Goal: Task Accomplishment & Management: Use online tool/utility

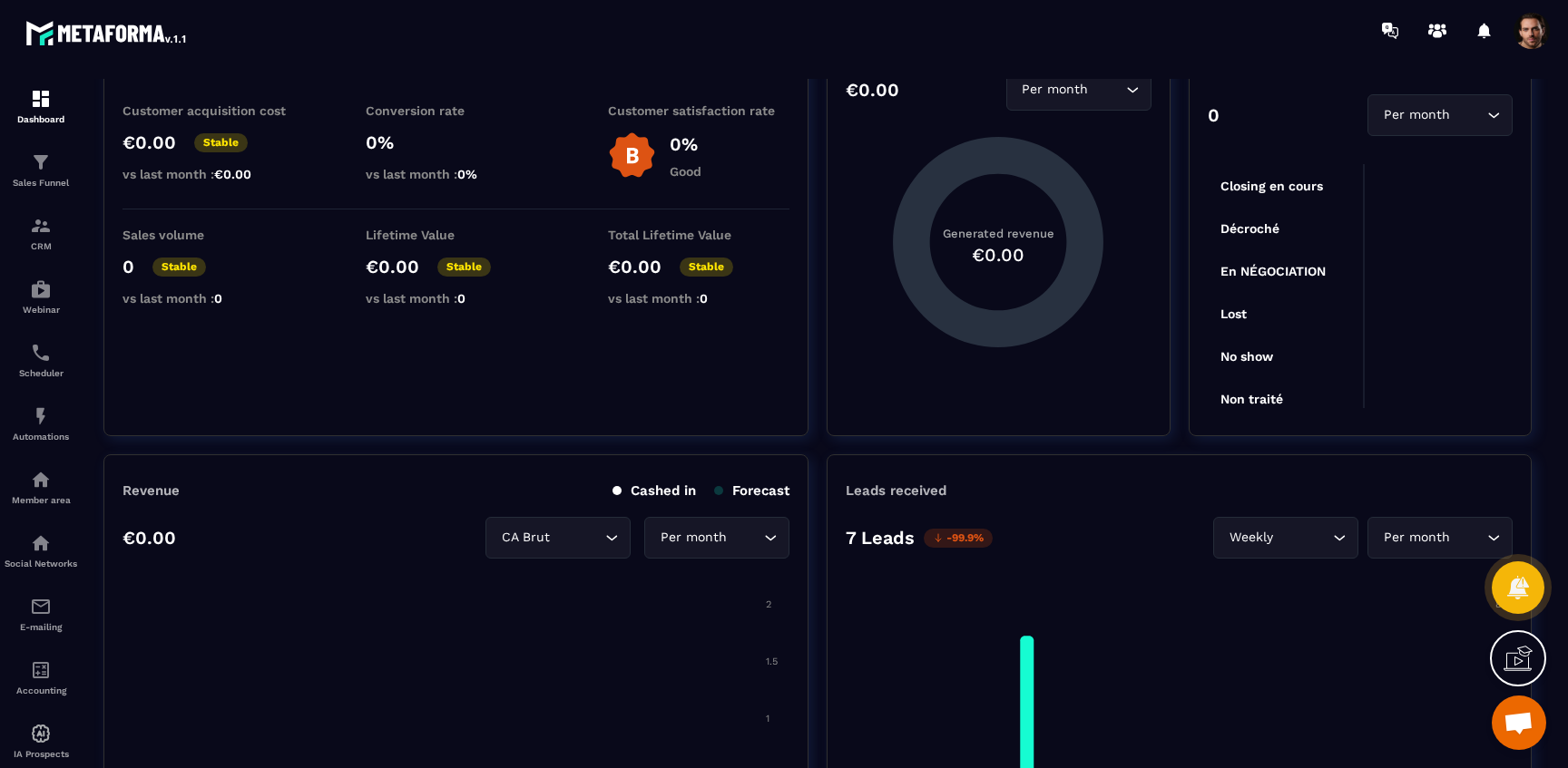
scroll to position [448, 0]
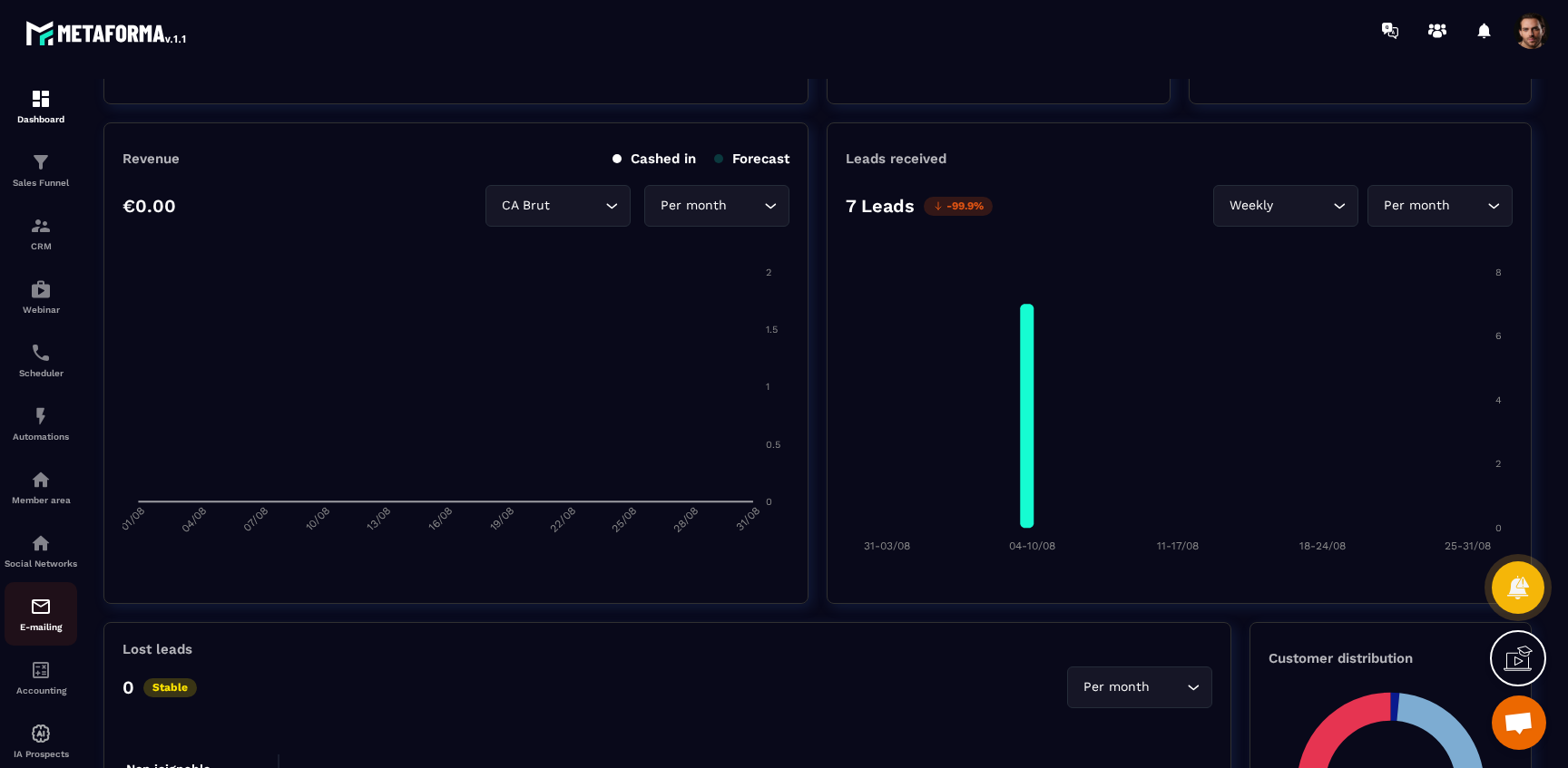
click at [38, 618] on img at bounding box center [41, 607] width 22 height 22
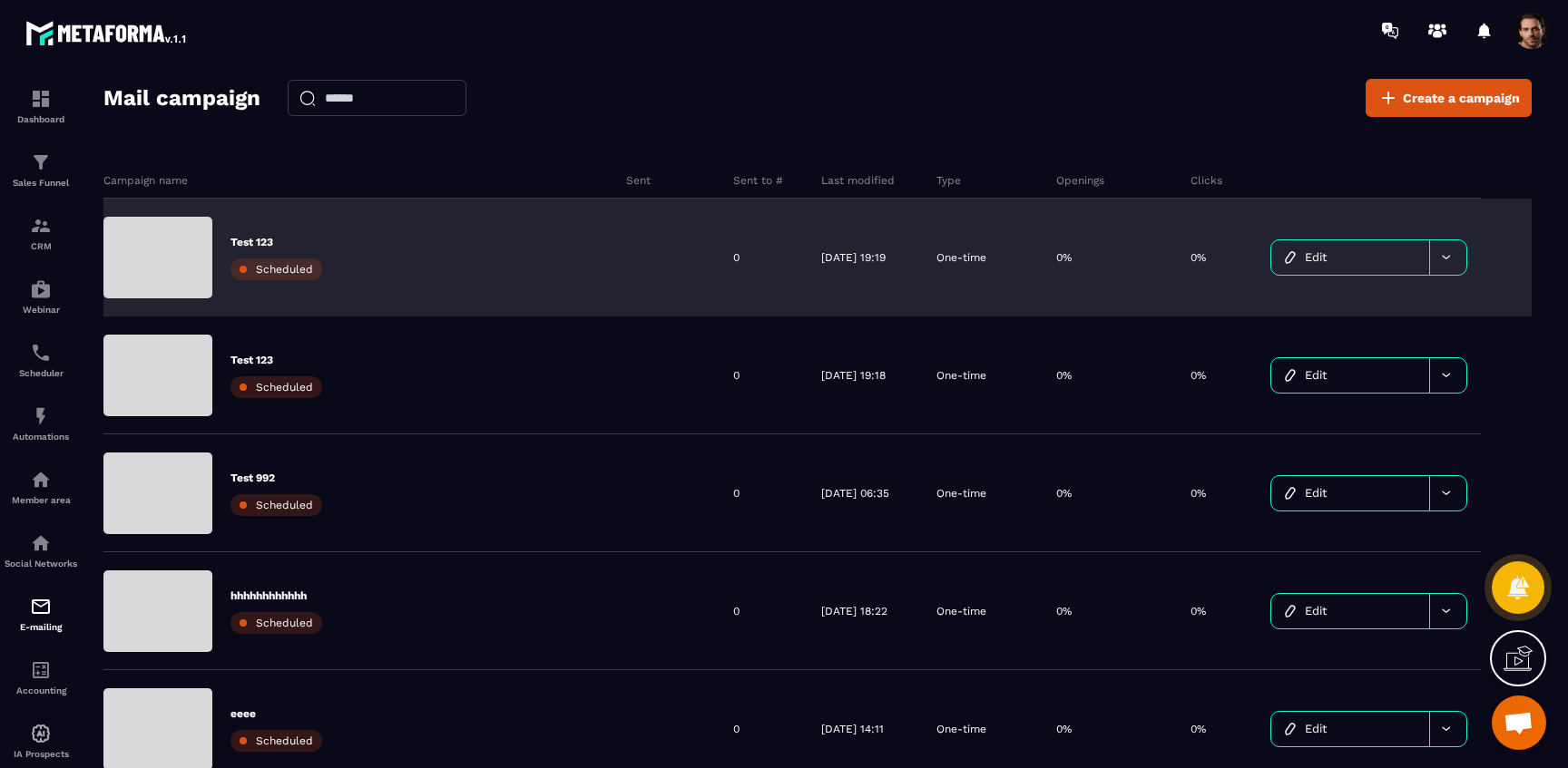
click at [1367, 257] on link "Edit" at bounding box center [1350, 258] width 158 height 35
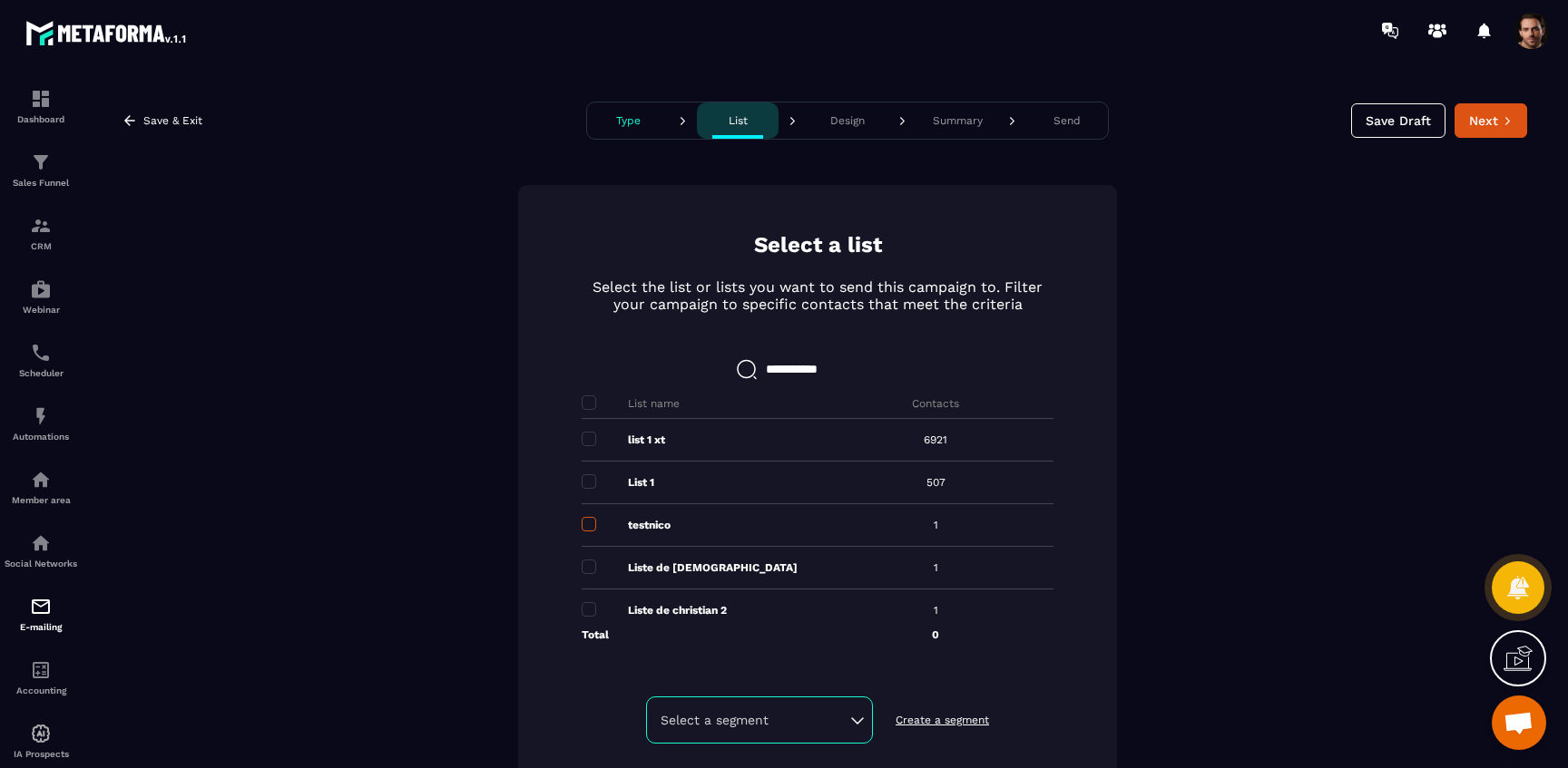
click at [582, 525] on span at bounding box center [589, 524] width 15 height 15
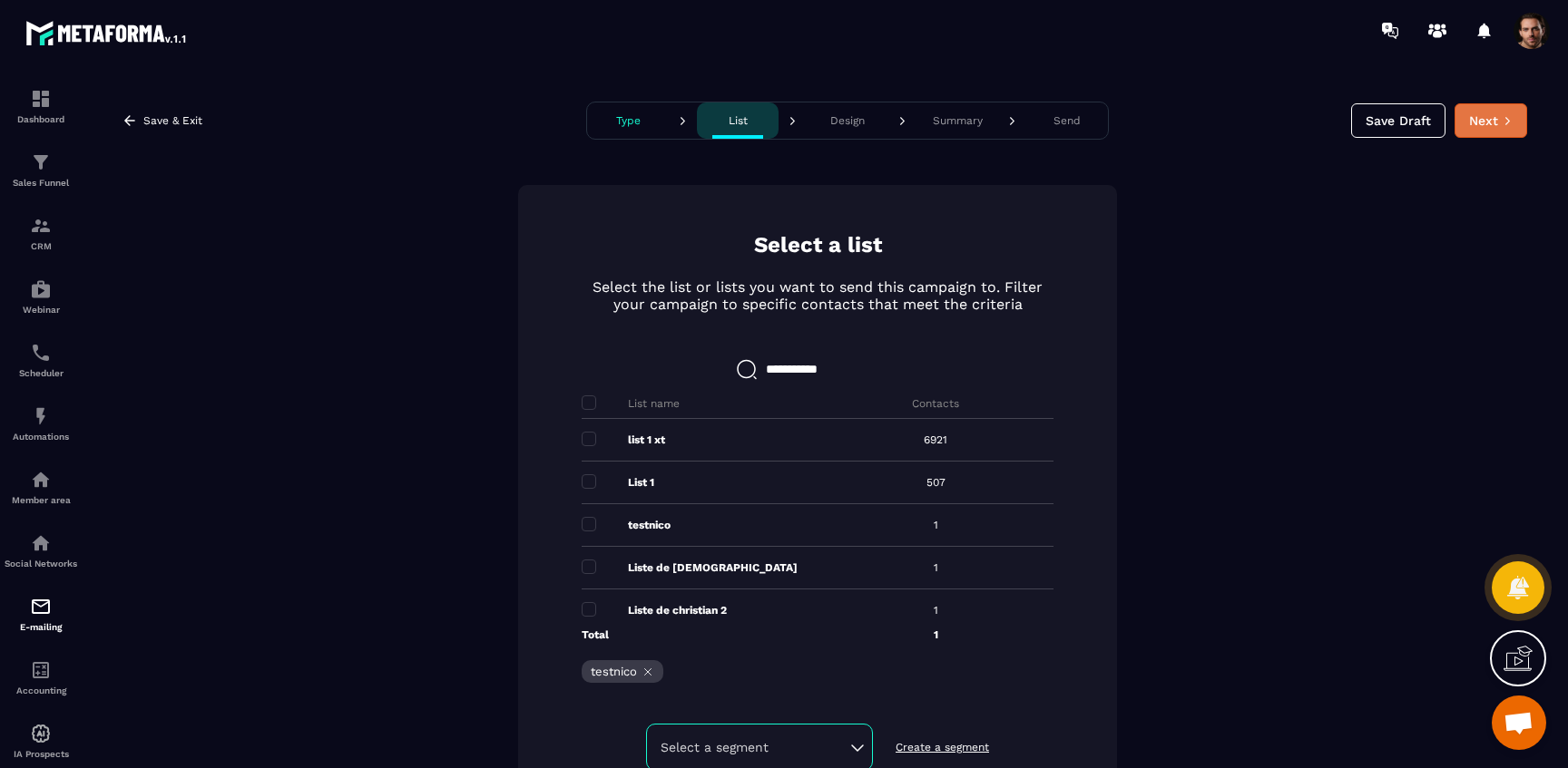
click at [1466, 119] on button "Next" at bounding box center [1490, 121] width 72 height 35
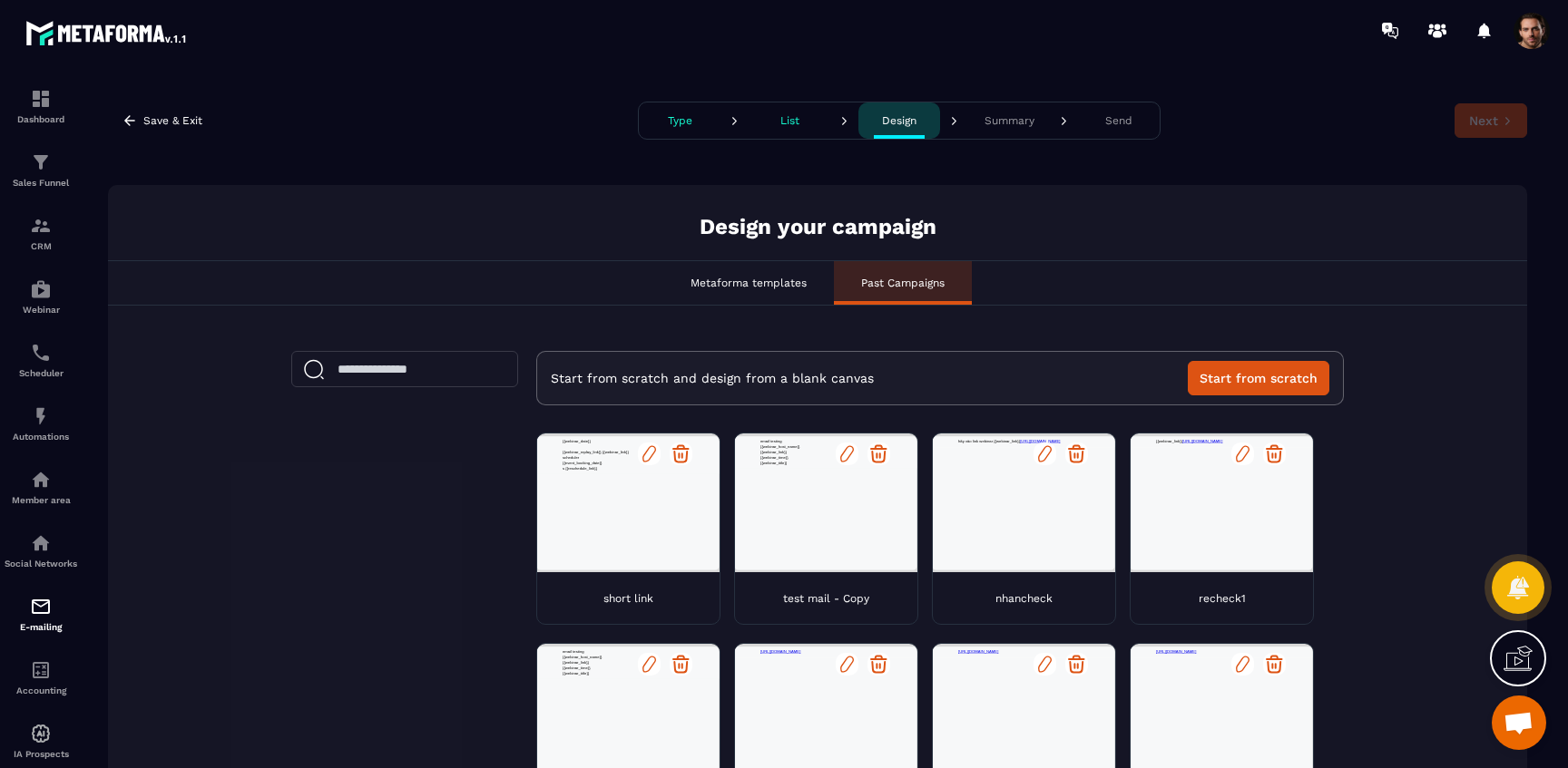
click at [641, 457] on icon at bounding box center [649, 453] width 23 height 23
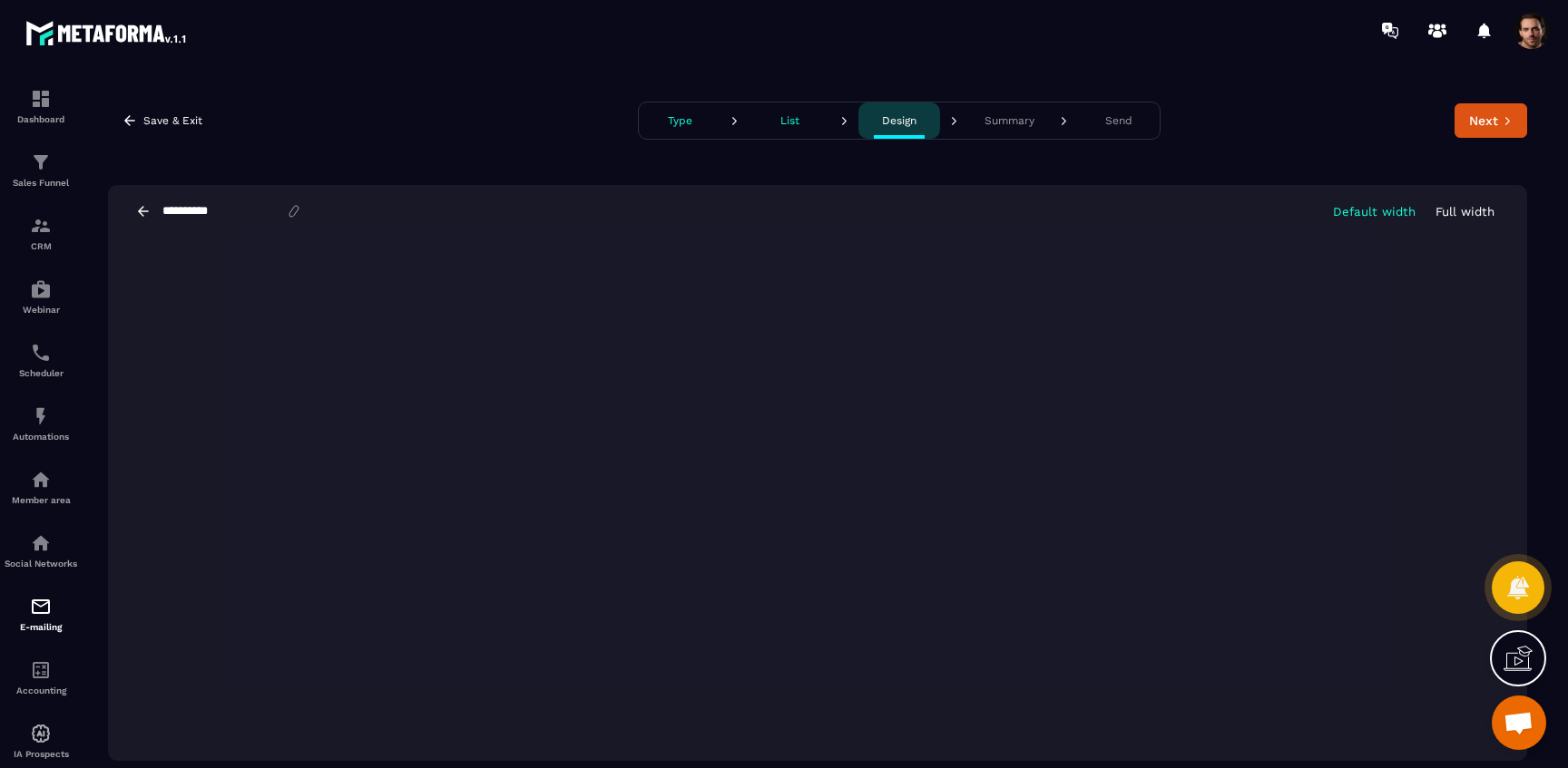
click at [142, 211] on icon at bounding box center [144, 210] width 11 height 10
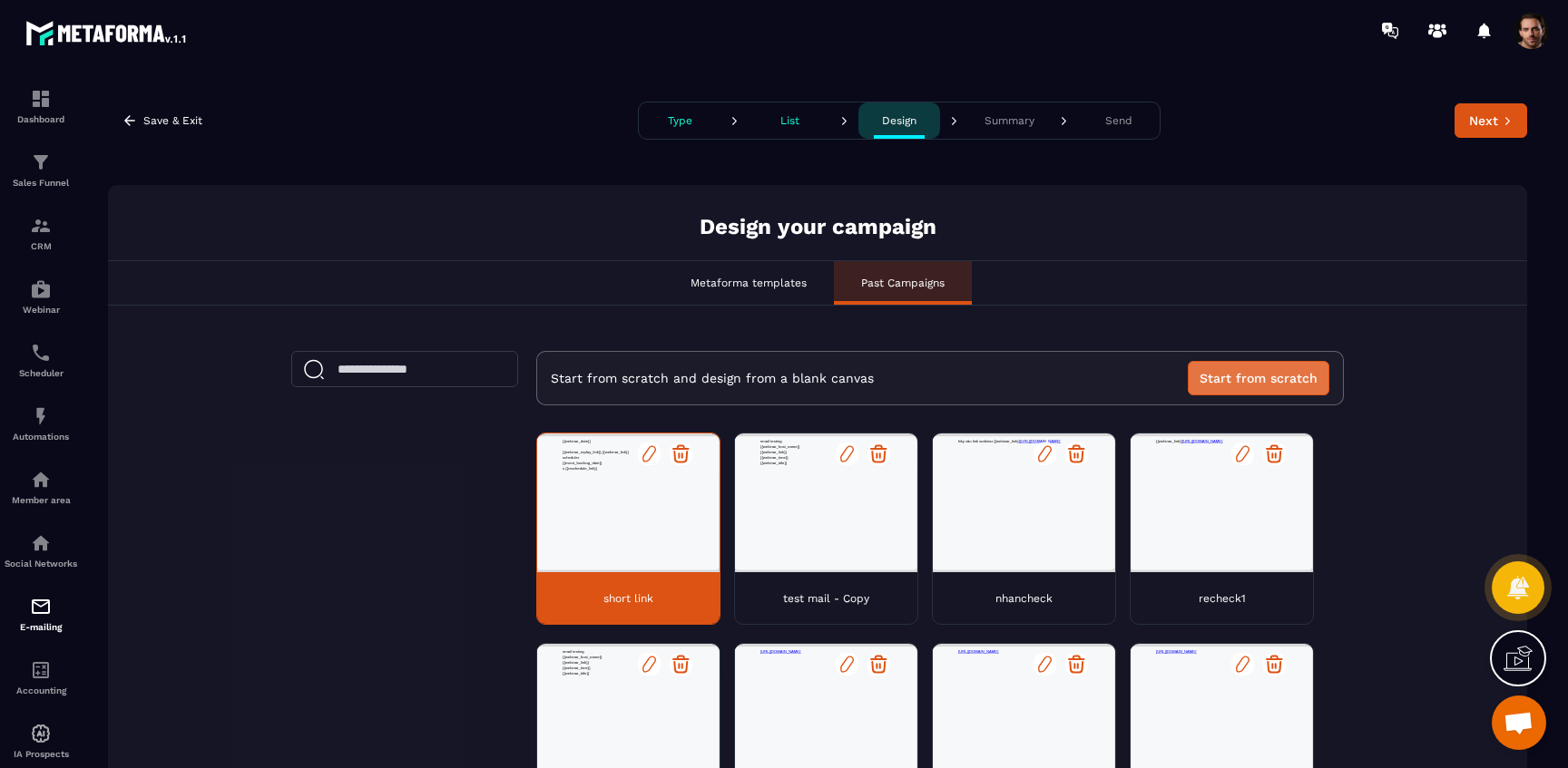
click at [1265, 375] on button "Start from scratch" at bounding box center [1258, 379] width 142 height 35
